Goal: Task Accomplishment & Management: Complete application form

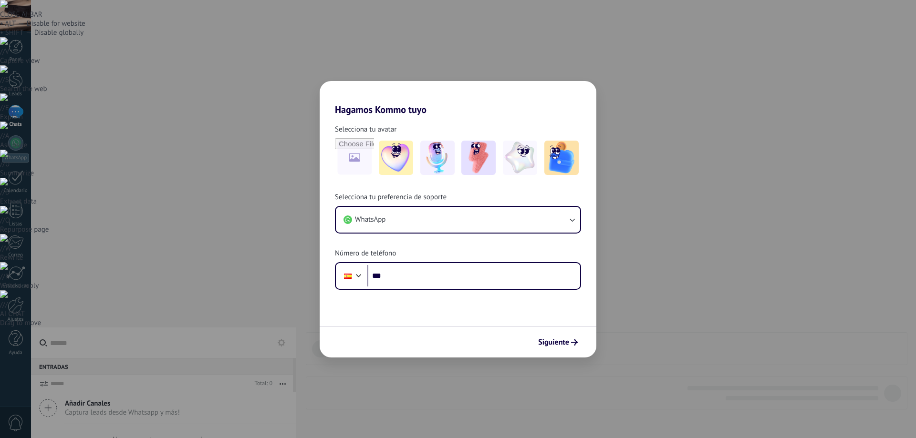
drag, startPoint x: 638, startPoint y: 326, endPoint x: 644, endPoint y: 326, distance: 6.7
click at [641, 326] on div "Hagamos Kommo tuyo Selecciona tu avatar Selecciona tu preferencia de soporte Wh…" at bounding box center [458, 219] width 916 height 438
drag, startPoint x: 340, startPoint y: 73, endPoint x: 382, endPoint y: 100, distance: 50.3
click at [340, 73] on div "Hagamos Kommo tuyo Selecciona tu avatar Selecciona tu preferencia de soporte Wh…" at bounding box center [458, 219] width 916 height 438
click at [560, 339] on span "Siguiente" at bounding box center [553, 342] width 31 height 7
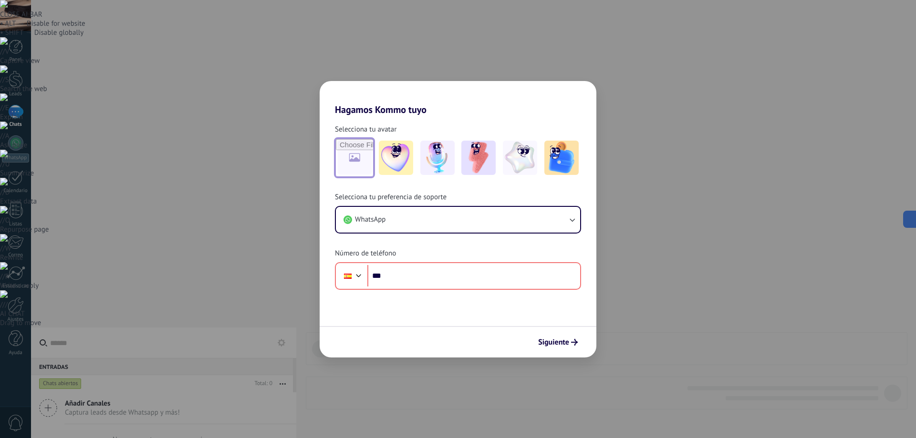
click at [362, 155] on input "file" at bounding box center [354, 157] width 37 height 37
drag, startPoint x: 51, startPoint y: 101, endPoint x: 276, endPoint y: 121, distance: 226.0
click at [56, 102] on div "Hagamos Kommo tuyo Selecciona tu avatar Selecciona tu preferencia de soporte Wh…" at bounding box center [458, 219] width 916 height 438
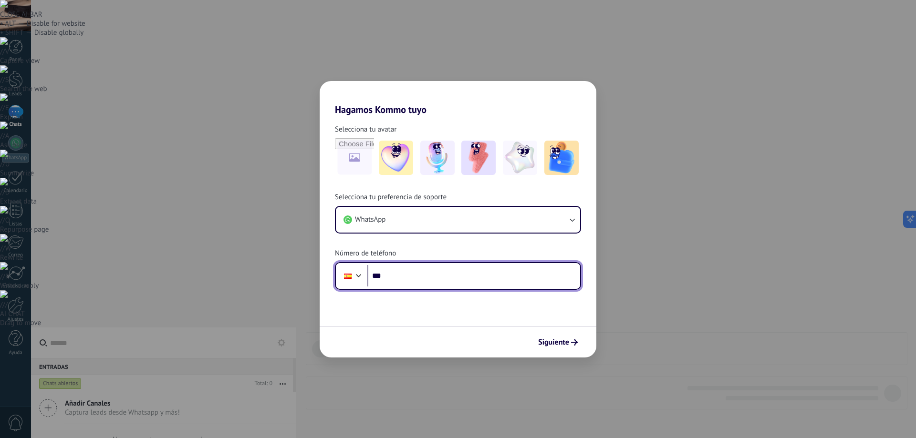
click at [387, 278] on input "***" at bounding box center [473, 276] width 213 height 22
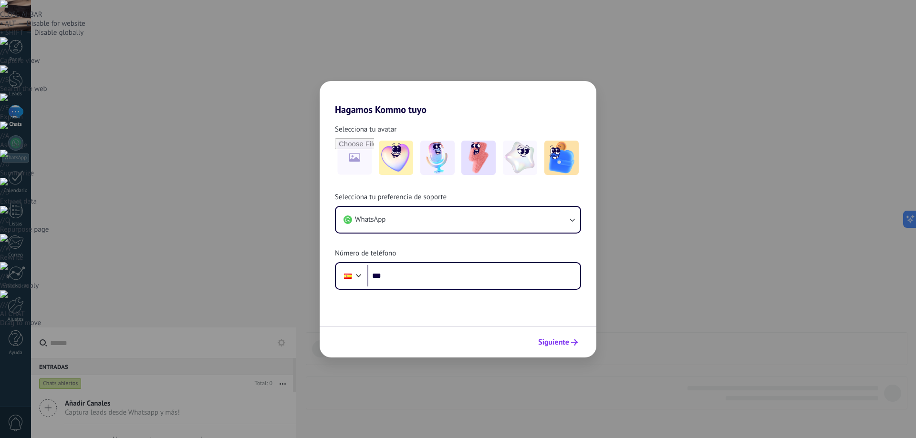
click at [564, 343] on span "Siguiente" at bounding box center [553, 342] width 31 height 7
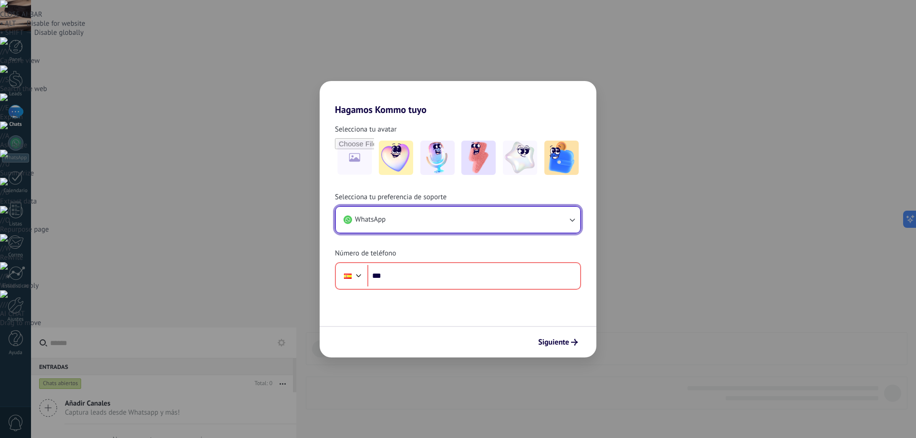
click at [571, 220] on icon "button" at bounding box center [572, 219] width 5 height 3
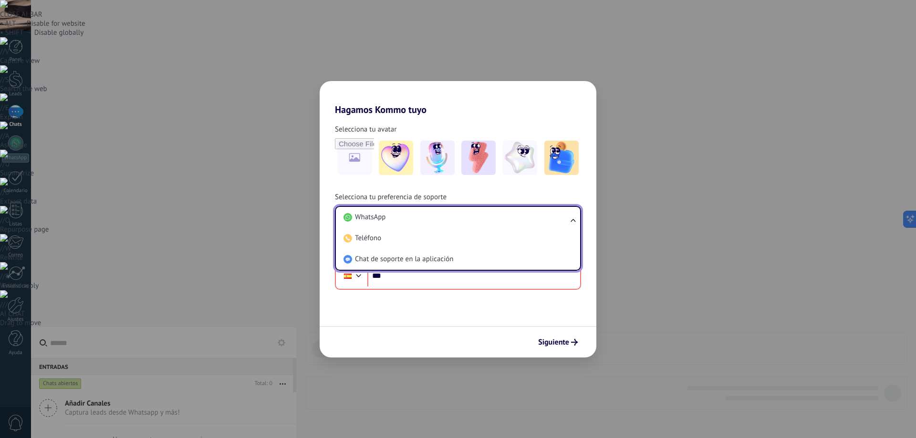
click at [573, 221] on ul "WhatsApp Teléfono Chat de soporte en la aplicación" at bounding box center [458, 238] width 246 height 65
click at [517, 162] on img at bounding box center [520, 158] width 34 height 34
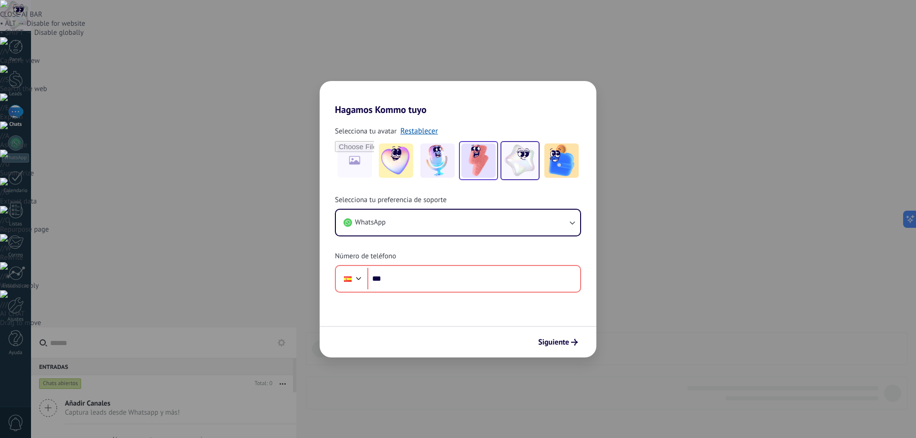
click at [479, 166] on img at bounding box center [478, 161] width 34 height 34
click at [422, 133] on link "Restablecer" at bounding box center [419, 131] width 38 height 10
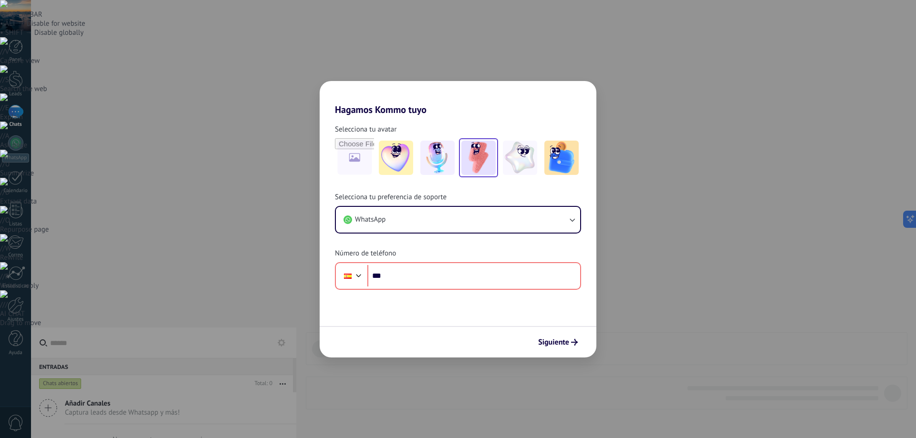
click at [477, 156] on img at bounding box center [478, 158] width 34 height 34
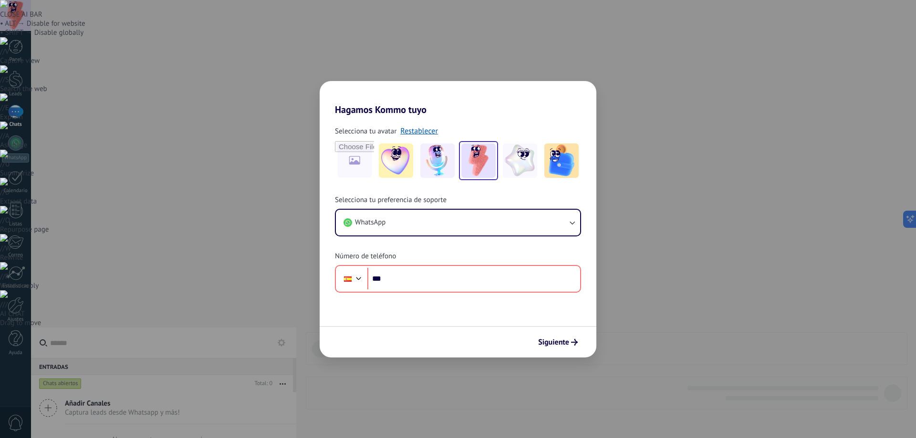
click at [698, 136] on div "Hagamos Kommo tuyo Selecciona tu avatar Restablecer Selecciona tu preferencia d…" at bounding box center [458, 219] width 916 height 438
click at [566, 340] on span "Siguiente" at bounding box center [553, 342] width 31 height 7
click at [717, 311] on div "Hagamos Kommo tuyo Selecciona tu avatar Restablecer Selecciona tu preferencia d…" at bounding box center [458, 219] width 916 height 438
